Goal: Information Seeking & Learning: Understand process/instructions

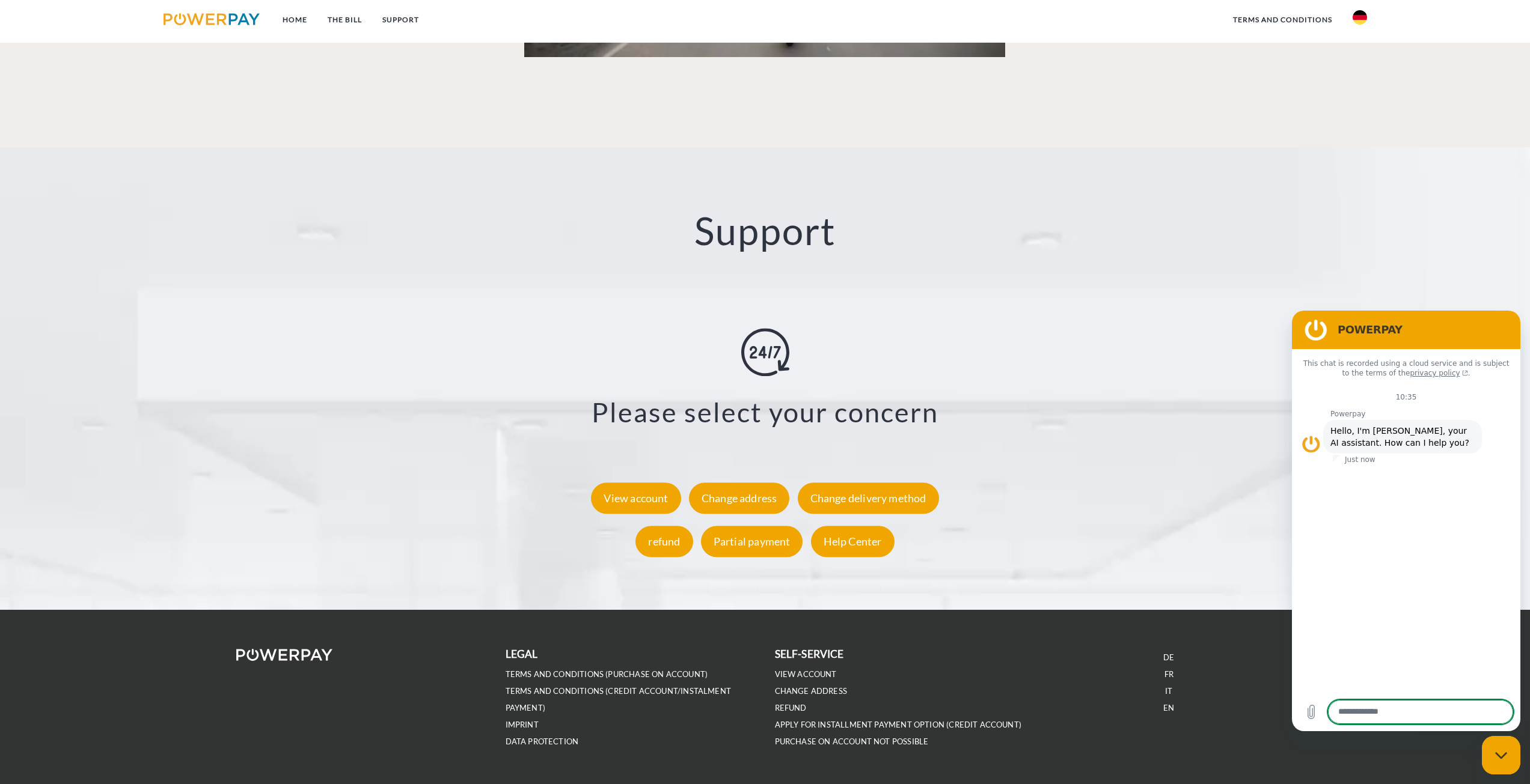
scroll to position [2026, 0]
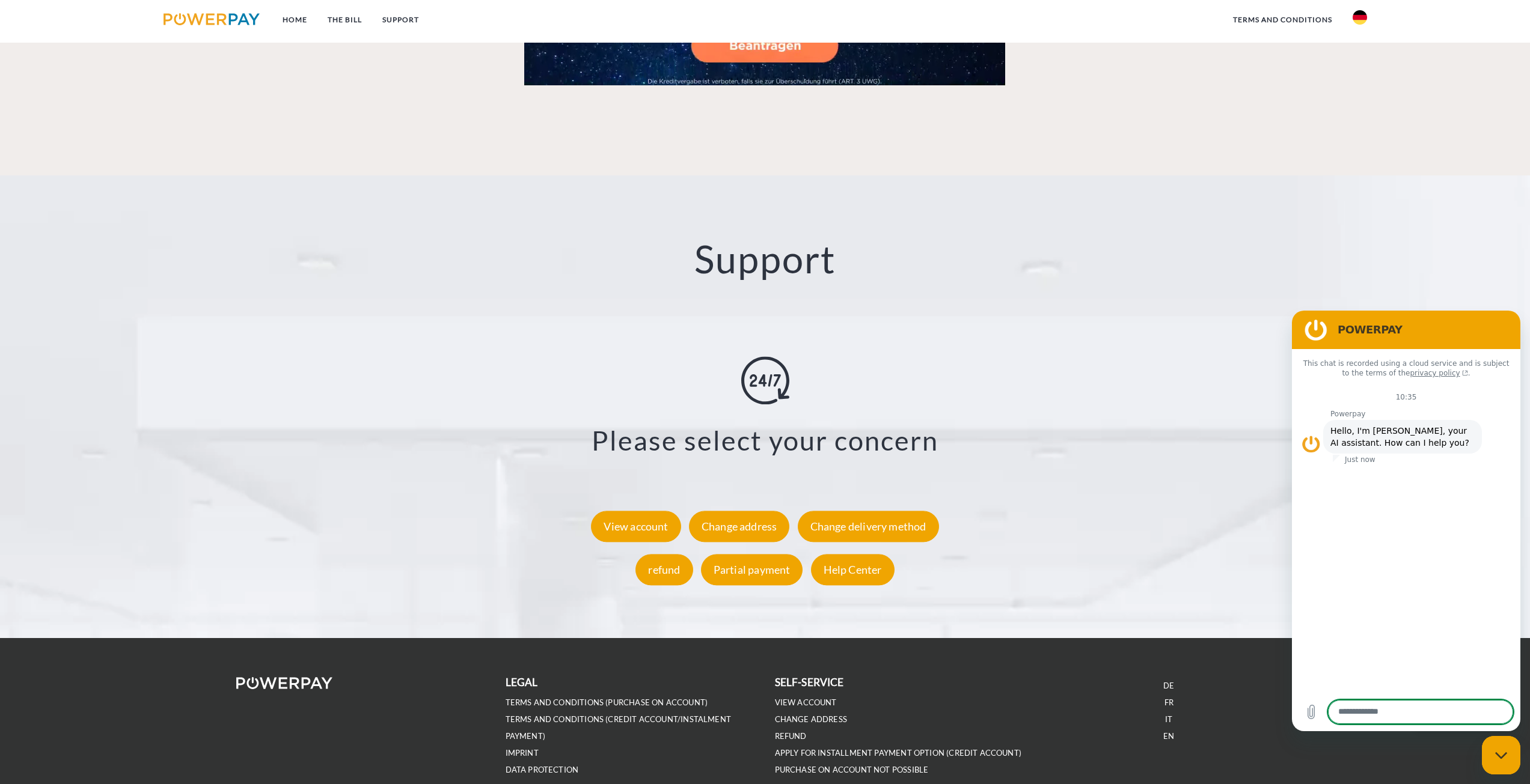
click at [1497, 753] on icon "Close messaging window" at bounding box center [1501, 755] width 12 height 7
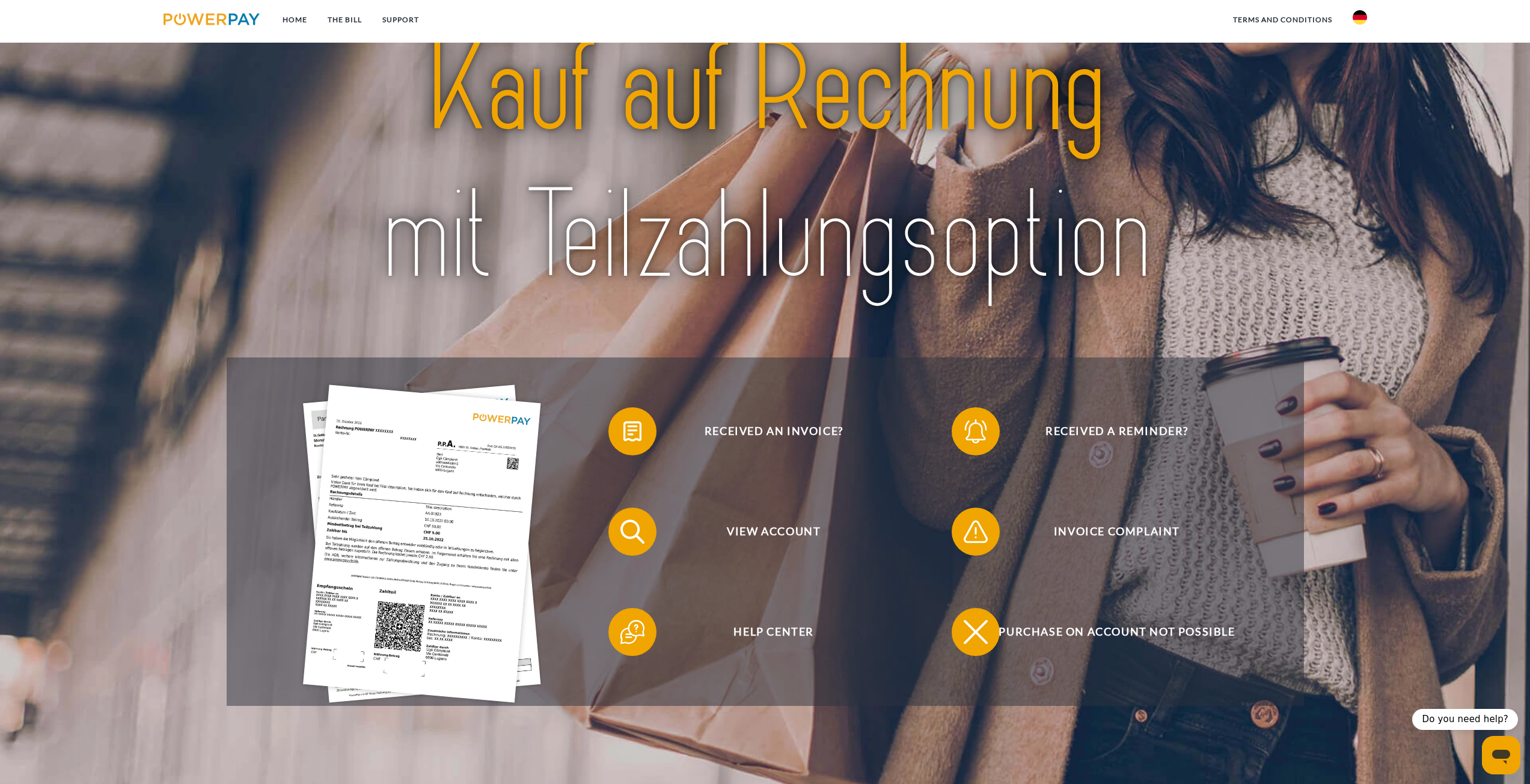
scroll to position [0, 0]
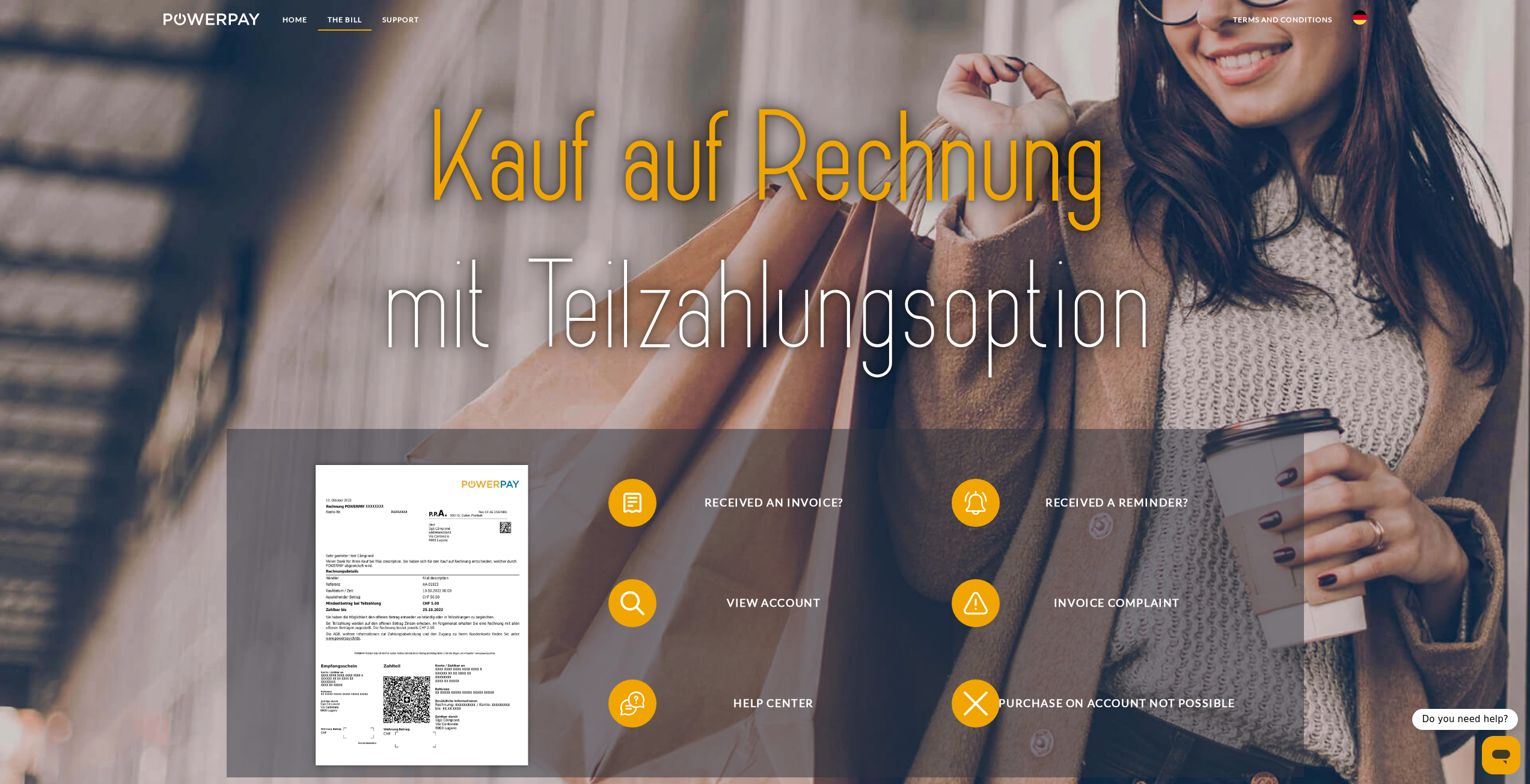
click at [359, 22] on font "THE BILL" at bounding box center [345, 20] width 34 height 9
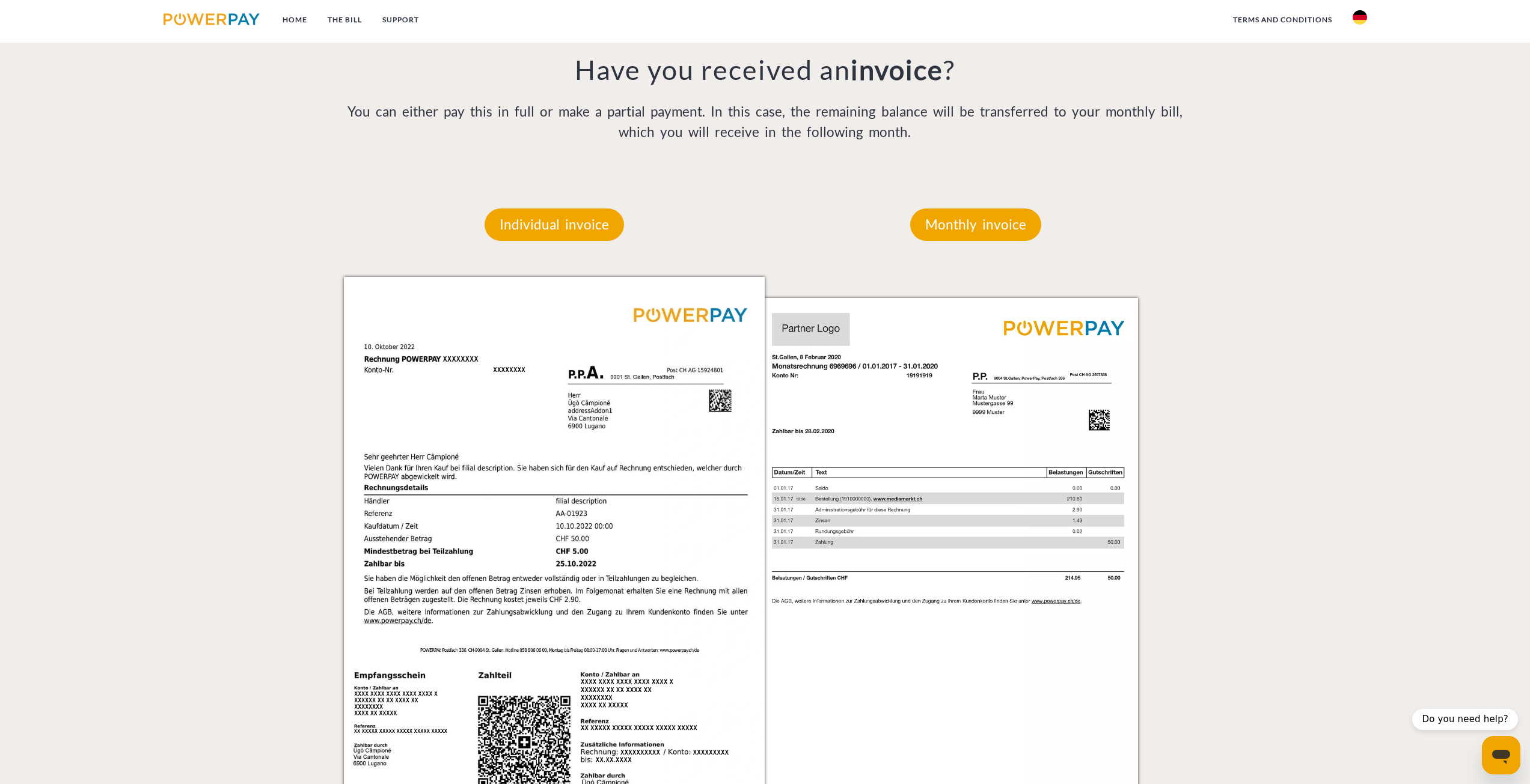
scroll to position [997, 0]
click at [977, 218] on font "Monthly invoice" at bounding box center [975, 226] width 101 height 16
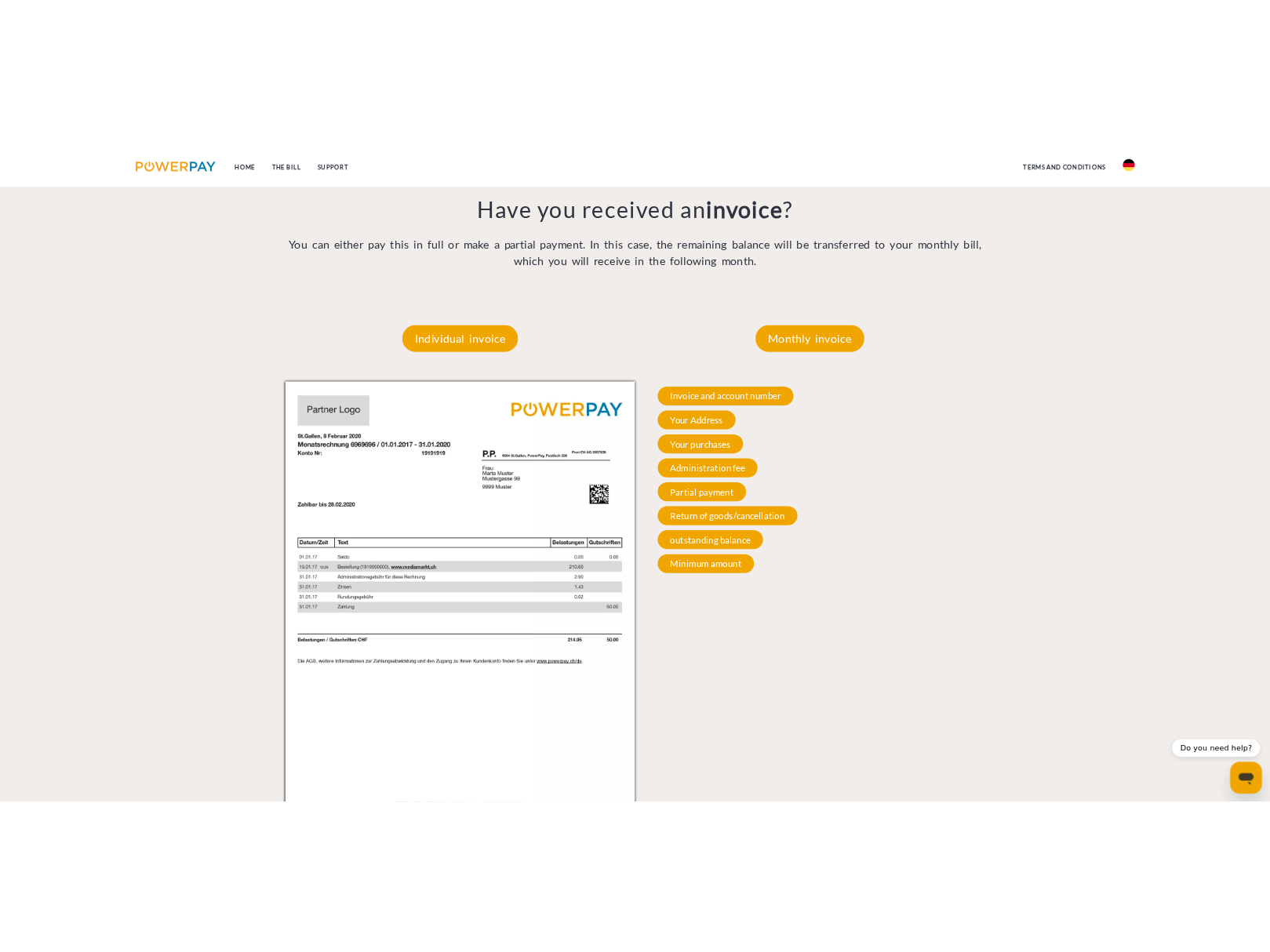
scroll to position [1294, 0]
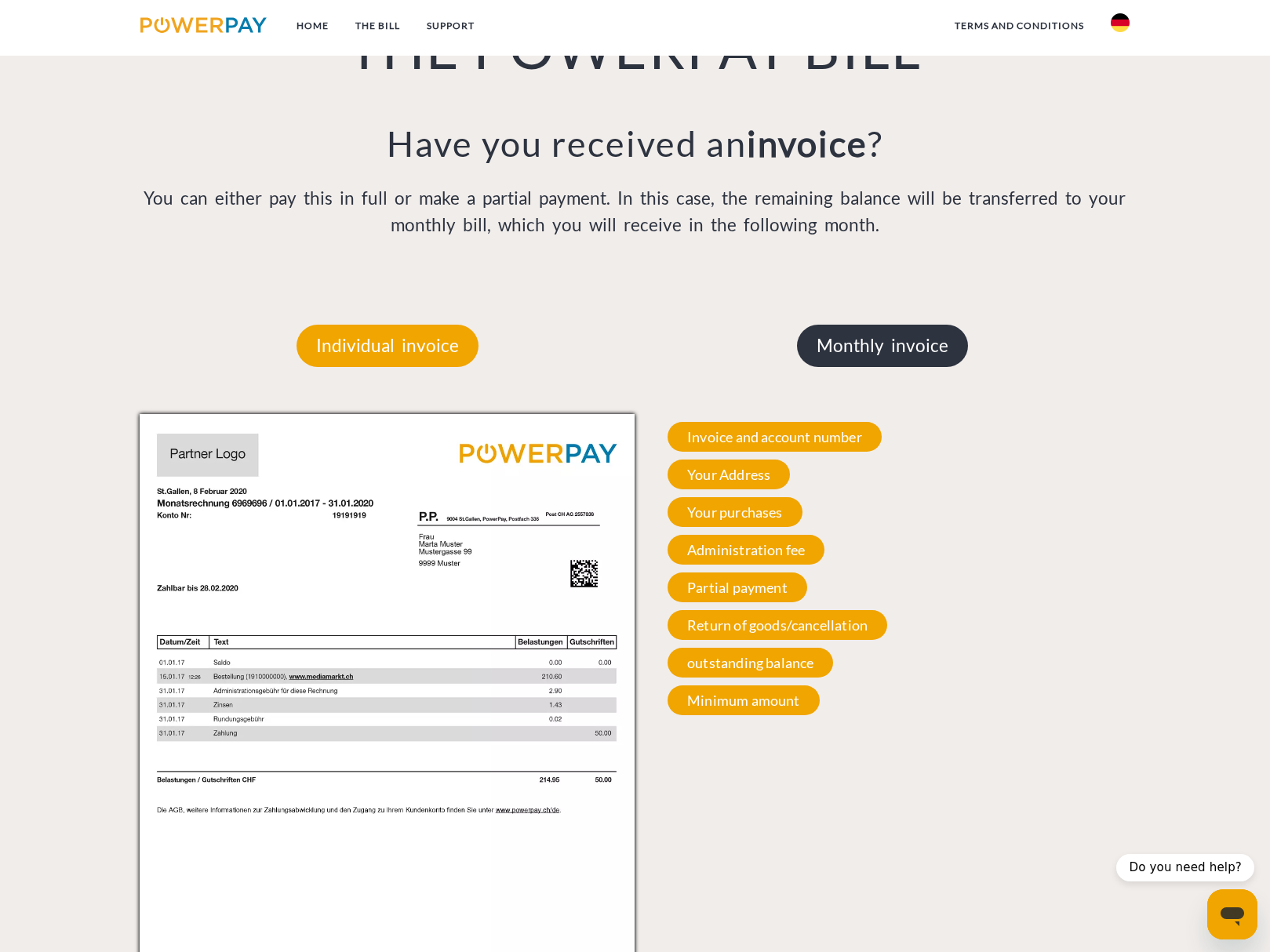
click at [898, 346] on font "Monthly invoice" at bounding box center [883, 345] width 132 height 21
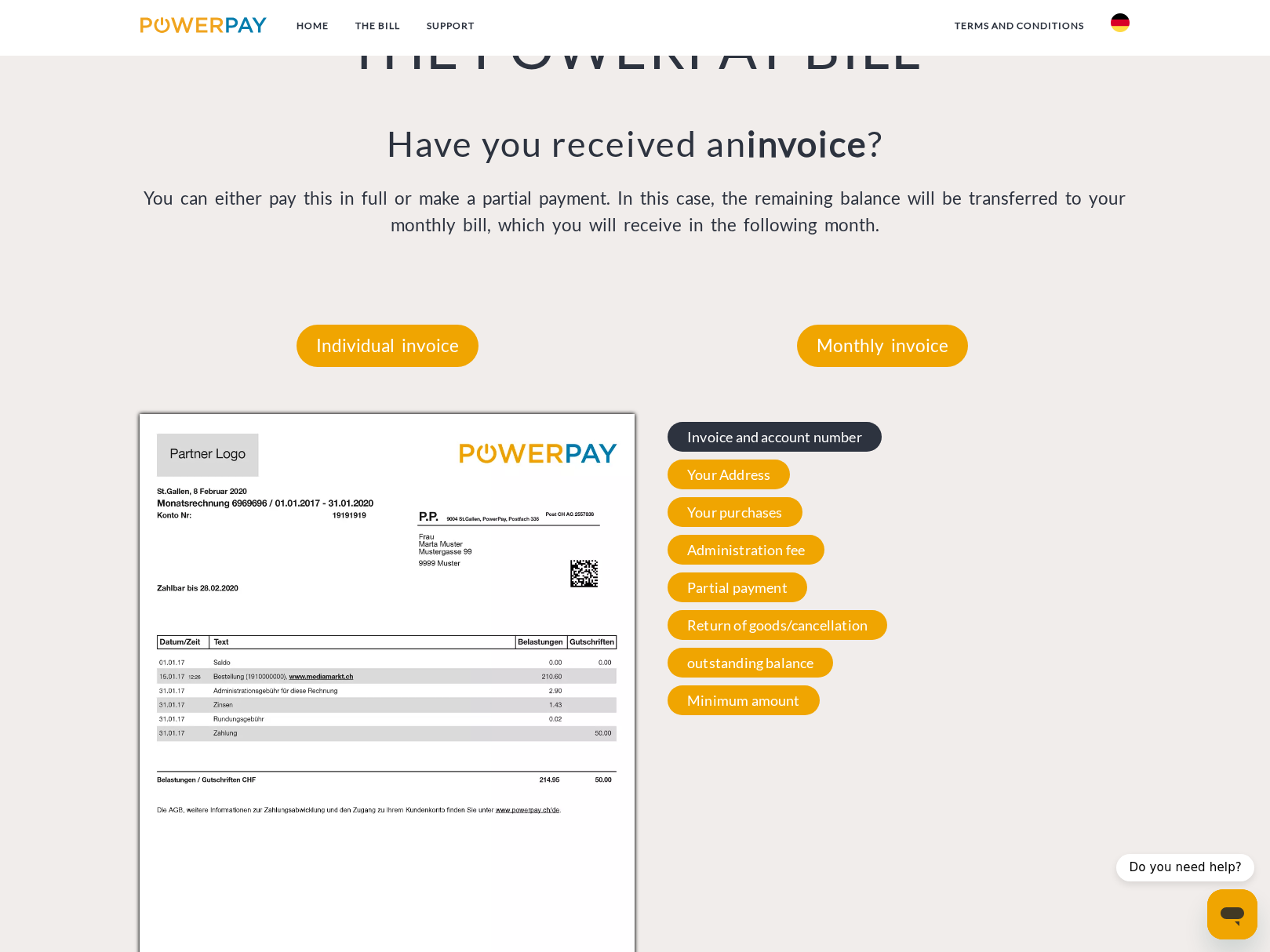
click at [800, 441] on font "Invoice and account number" at bounding box center [775, 437] width 175 height 17
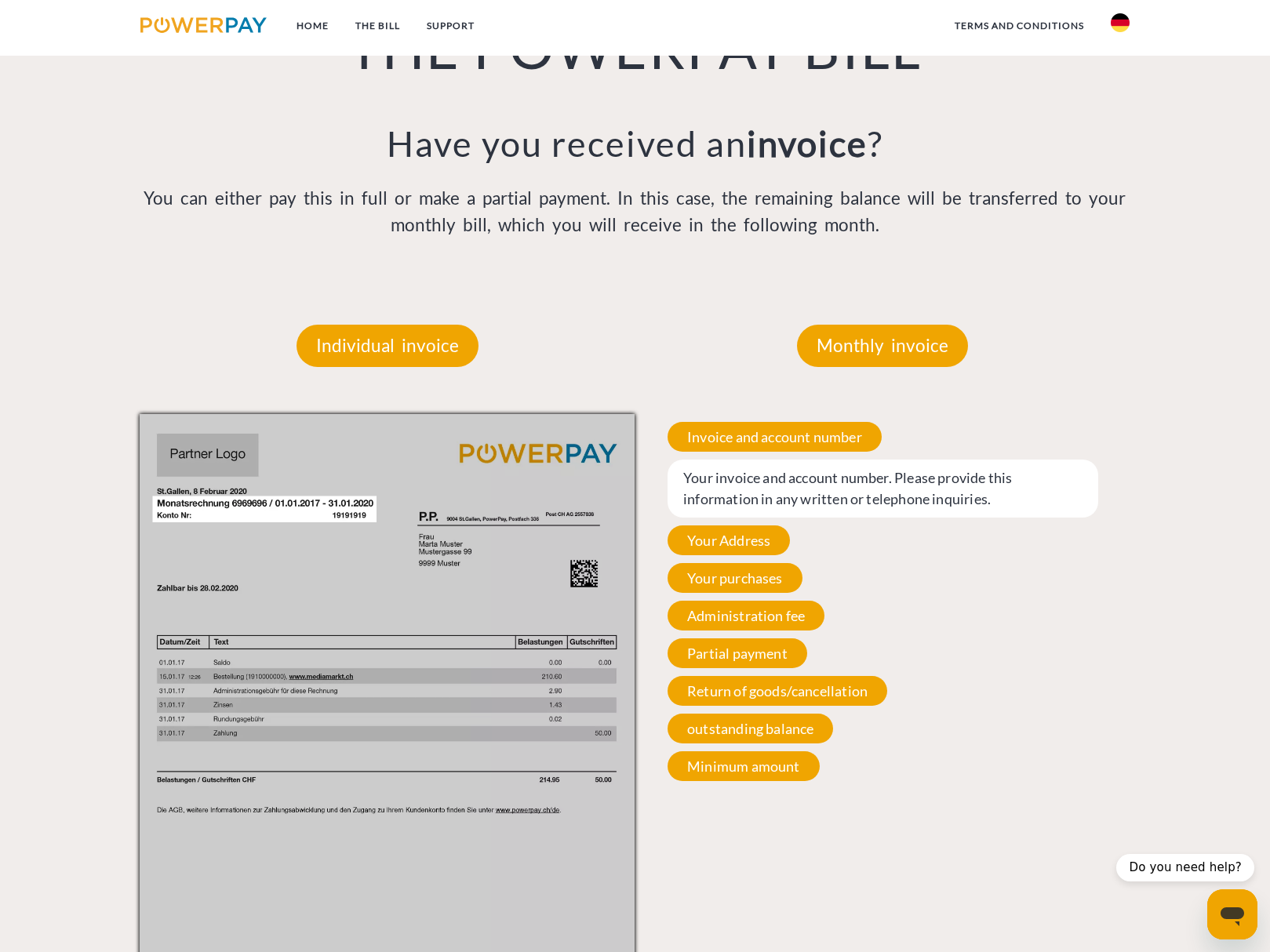
click at [781, 473] on font "Your invoice and account number. Please provide this information in any written…" at bounding box center [848, 488] width 329 height 38
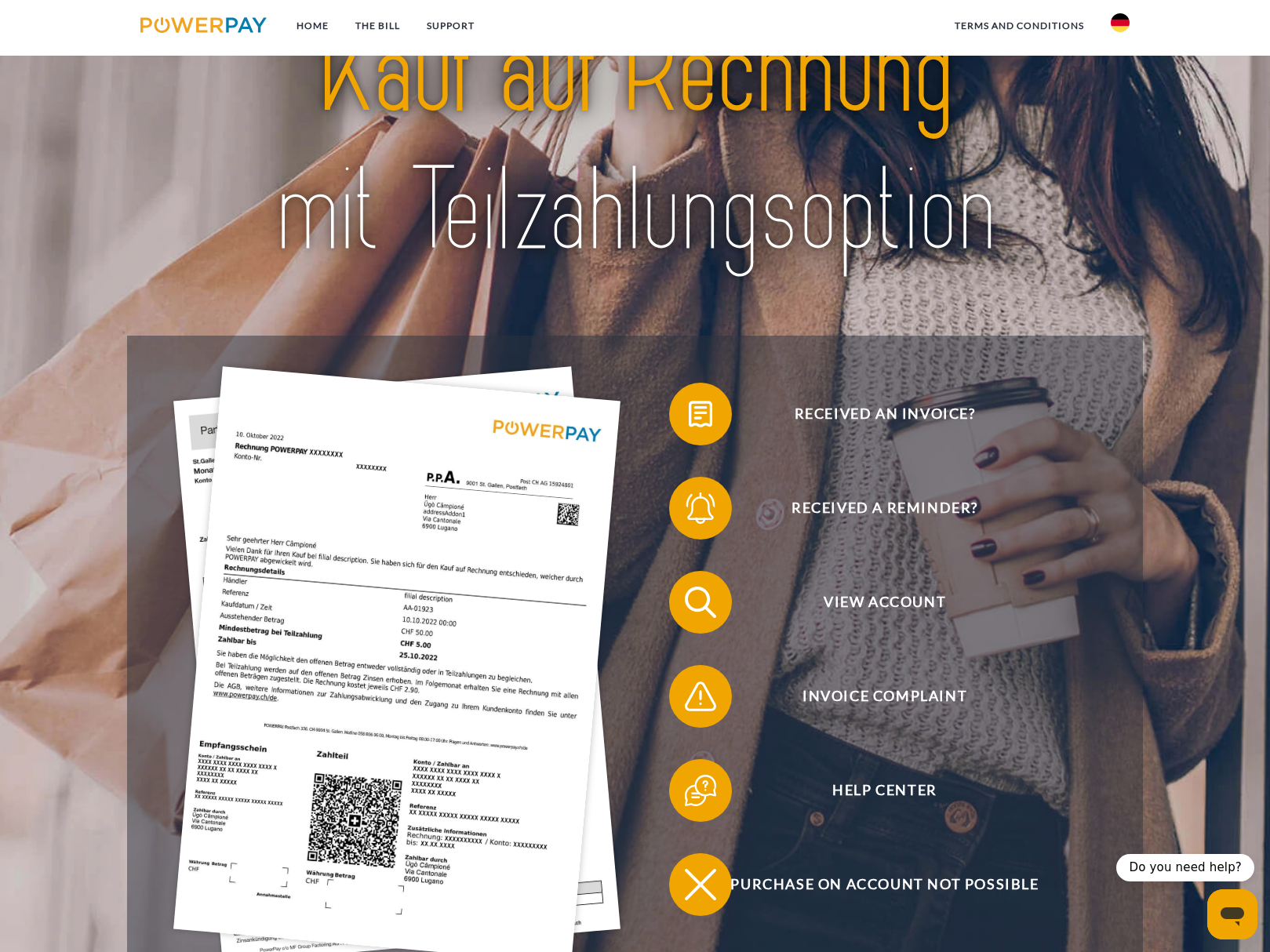
scroll to position [0, 0]
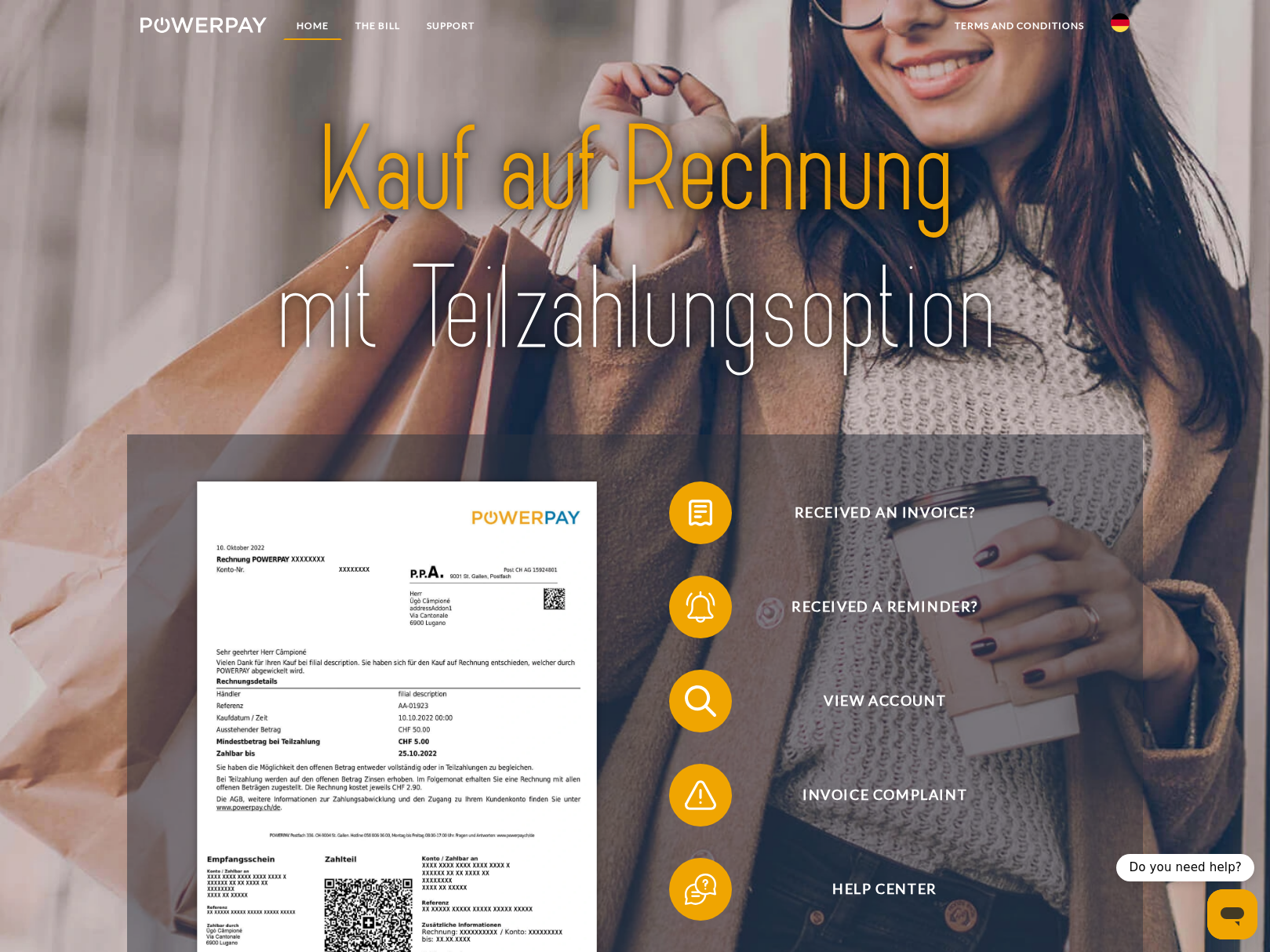
click at [326, 25] on font "Home" at bounding box center [313, 26] width 32 height 11
click at [481, 27] on link "SUPPORT" at bounding box center [451, 26] width 74 height 29
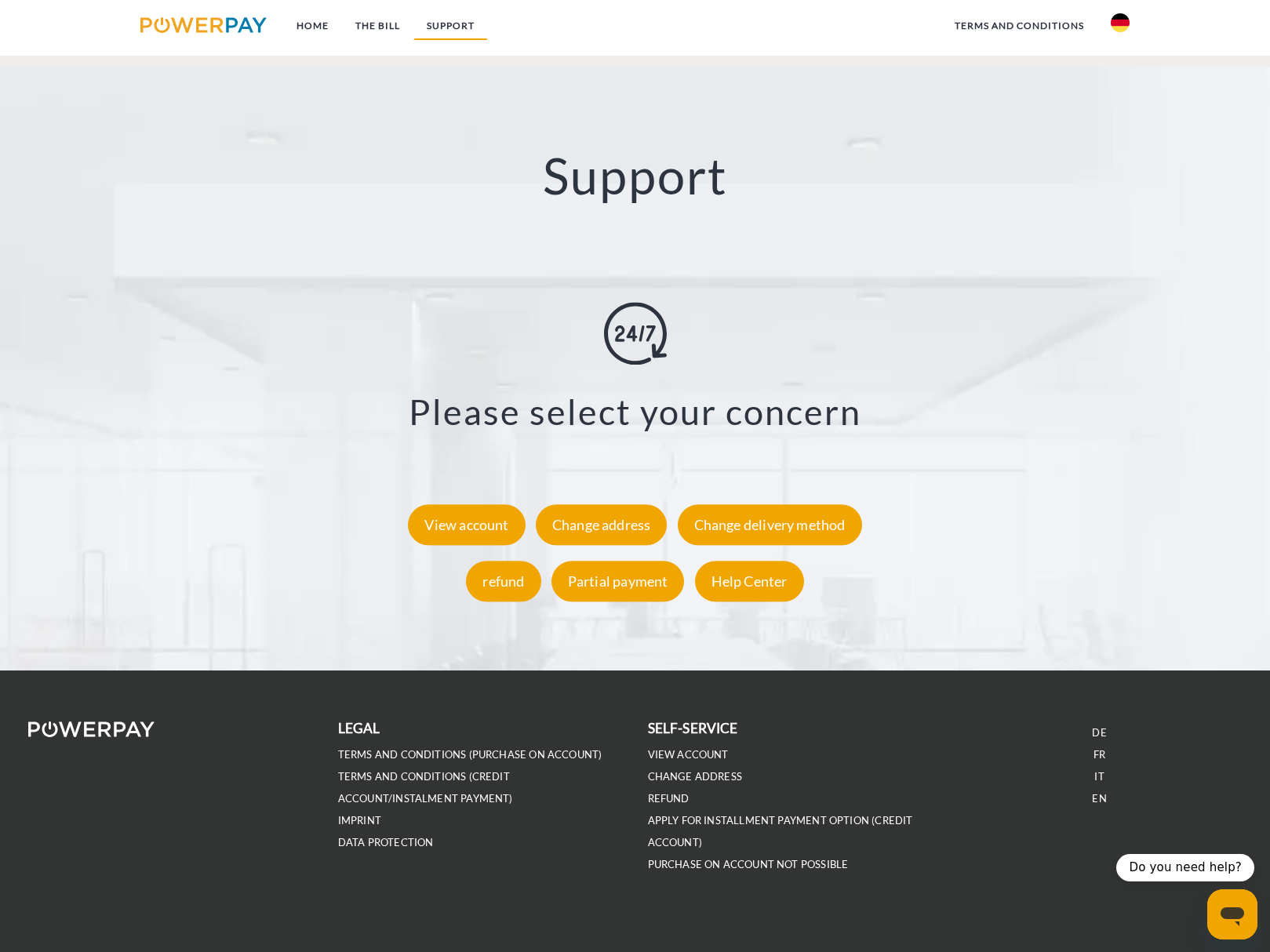
scroll to position [2786, 0]
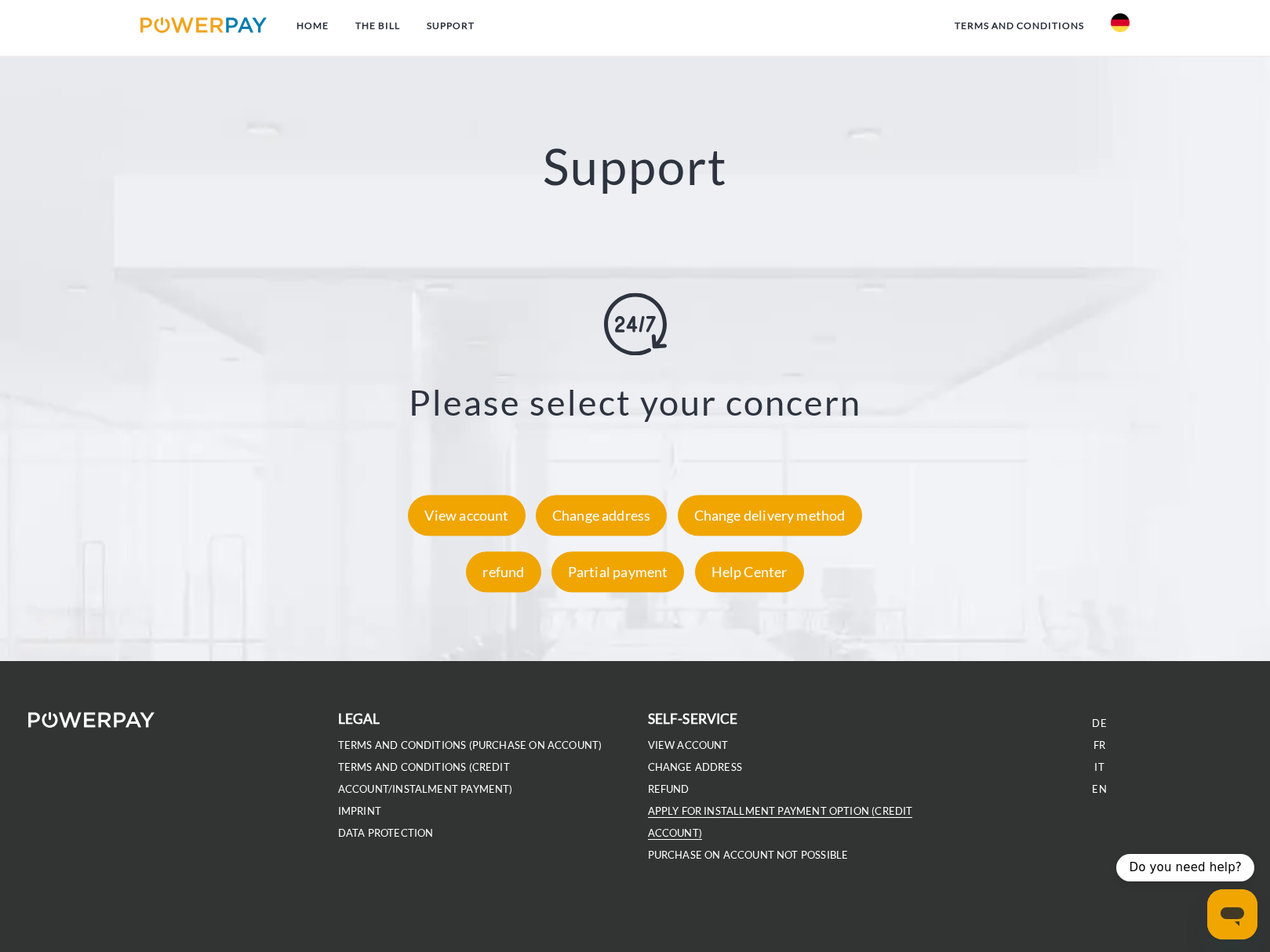
click at [665, 830] on font "Apply for installment payment option (credit account)" at bounding box center [780, 822] width 265 height 34
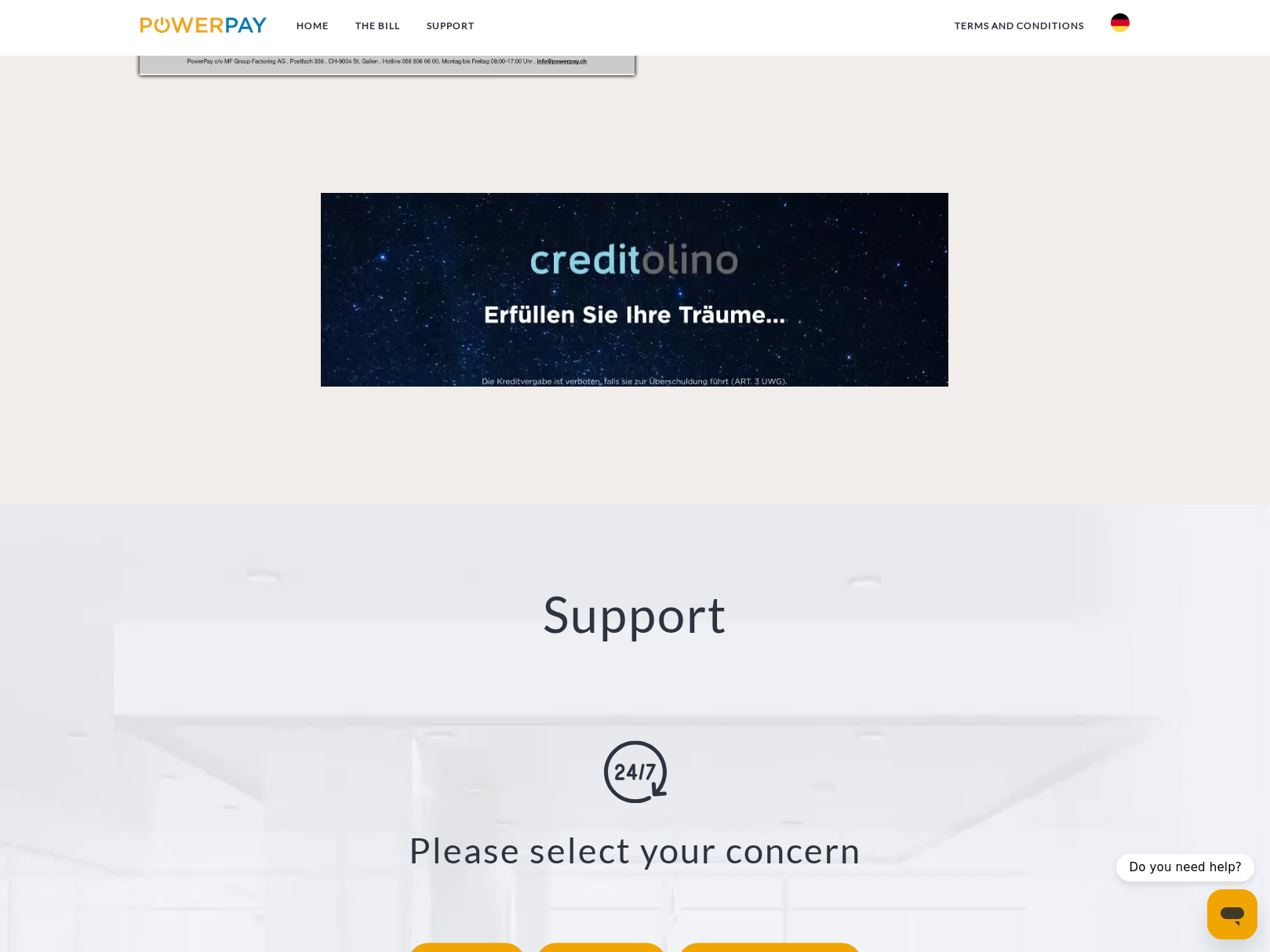
scroll to position [2511, 0]
